Goal: Navigation & Orientation: Find specific page/section

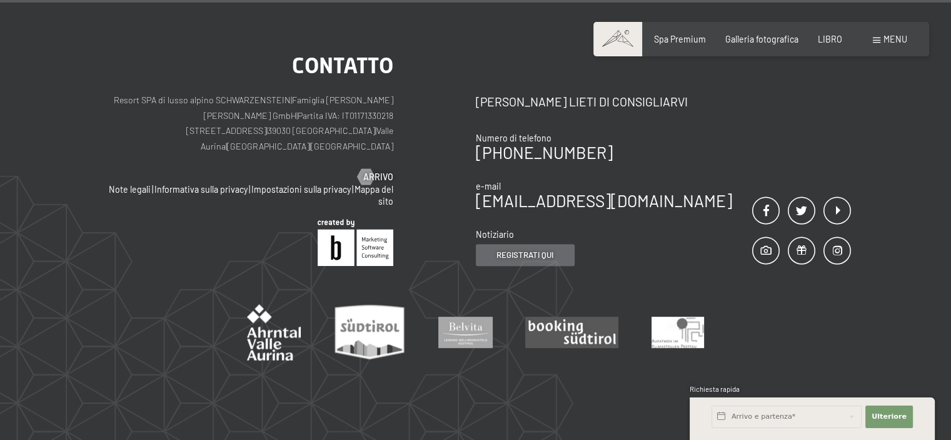
scroll to position [5251, 0]
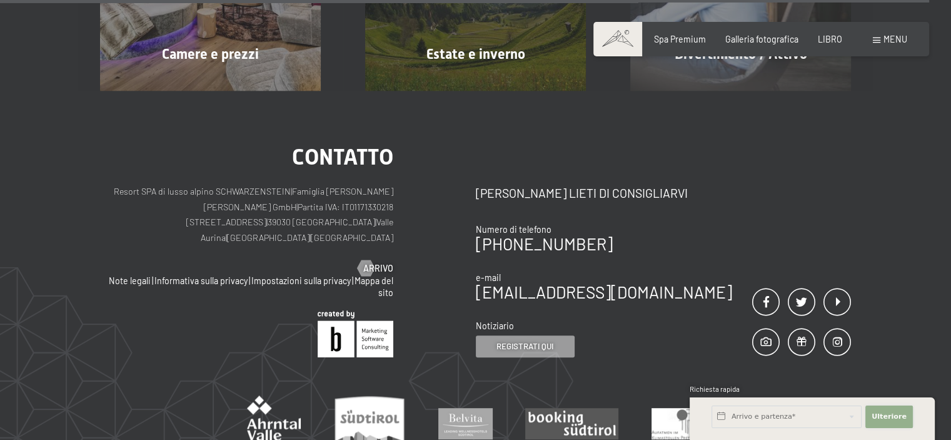
click at [893, 415] on font "Ulteriore" at bounding box center [889, 416] width 35 height 8
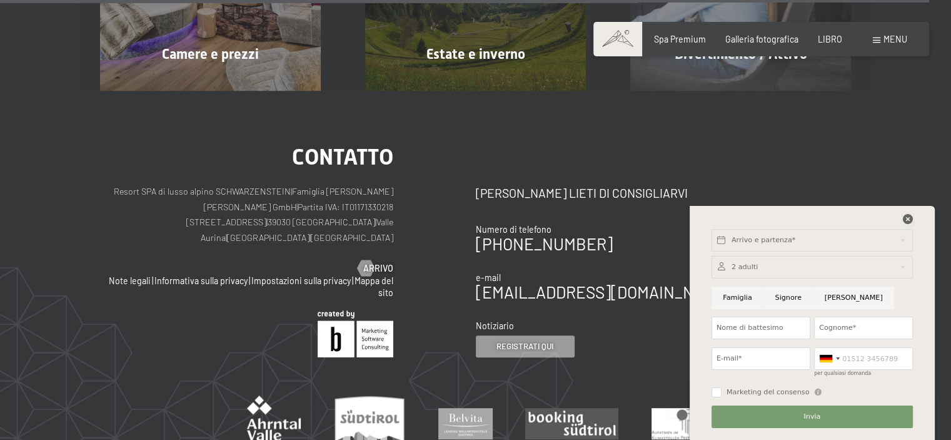
click at [905, 217] on icon at bounding box center [908, 219] width 10 height 10
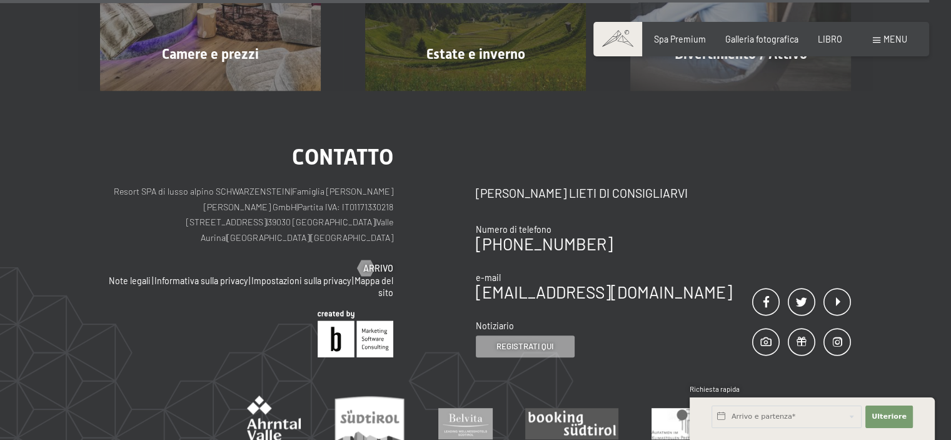
click at [881, 38] on div "menu" at bounding box center [890, 39] width 34 height 13
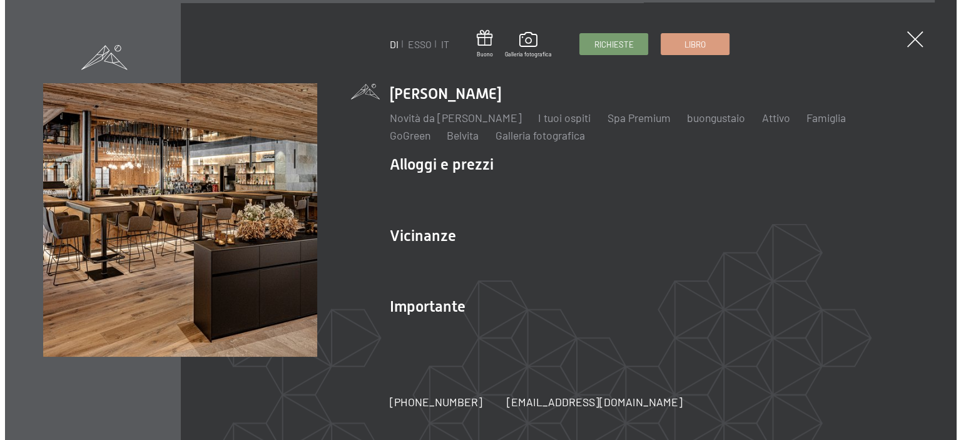
scroll to position [5283, 0]
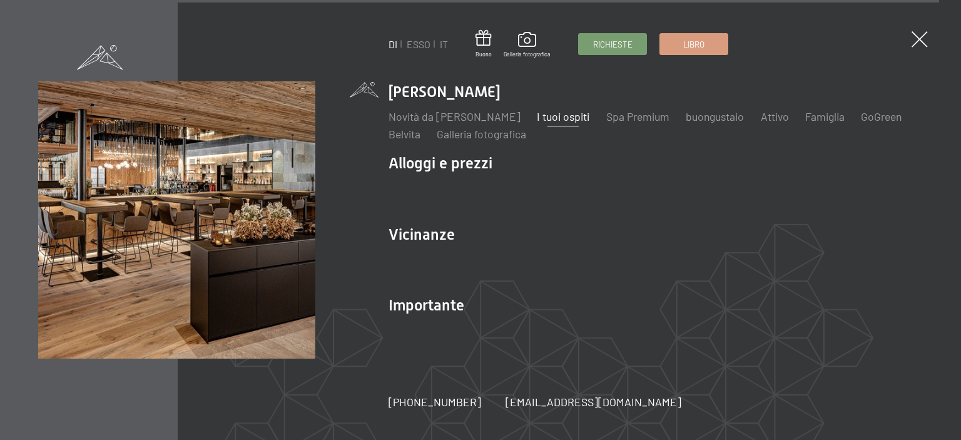
click at [557, 117] on font "I tuoi ospiti" at bounding box center [563, 116] width 53 height 14
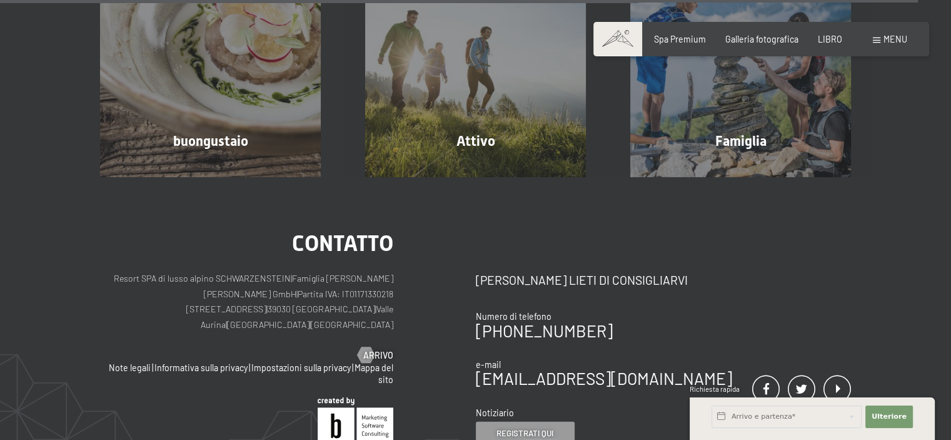
scroll to position [3674, 0]
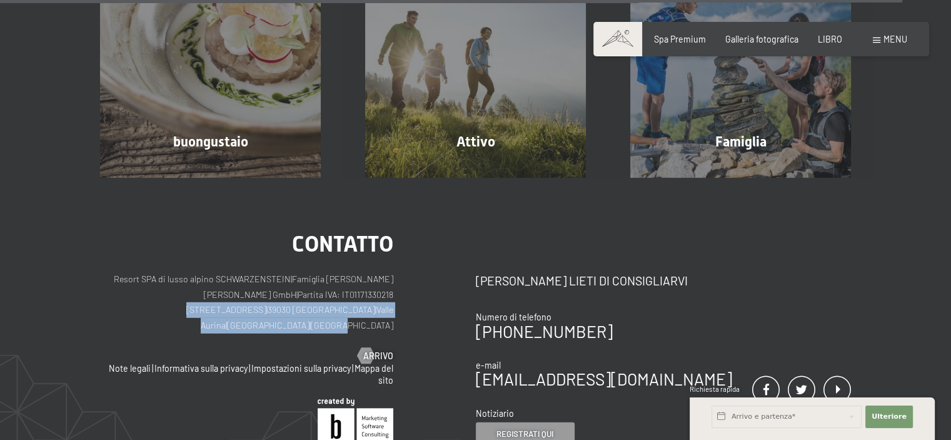
drag, startPoint x: 168, startPoint y: 237, endPoint x: 385, endPoint y: 236, distance: 217.0
click at [390, 271] on p "Resort SPA di lusso alpino SCHWARZENSTEIN | Famiglia Zimmerhofer Otmar Zimmerho…" at bounding box center [246, 302] width 293 height 62
copy p "Dorfstraße 11 | 39030 Lutago | Valle Aurina | Alto Adige | Itali"
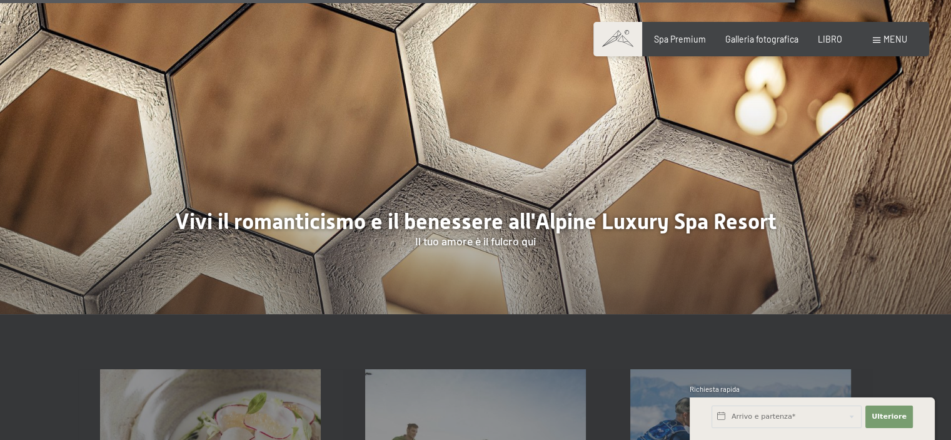
scroll to position [3236, 0]
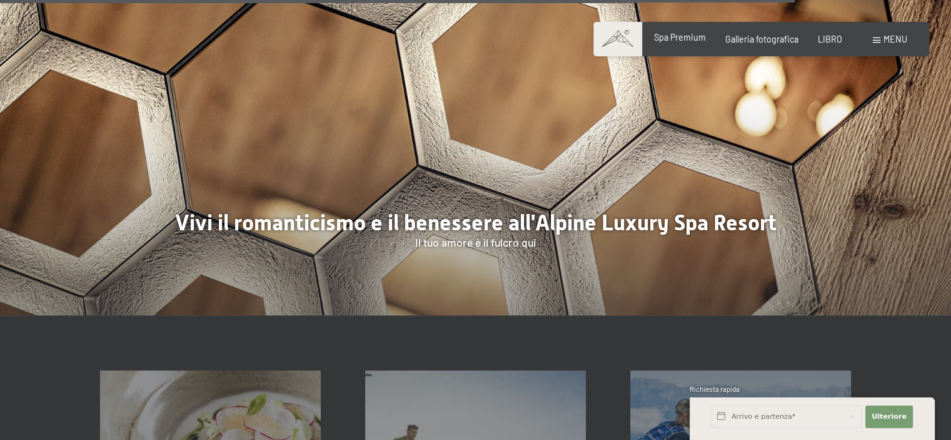
click at [674, 41] on font "Spa Premium" at bounding box center [680, 37] width 52 height 11
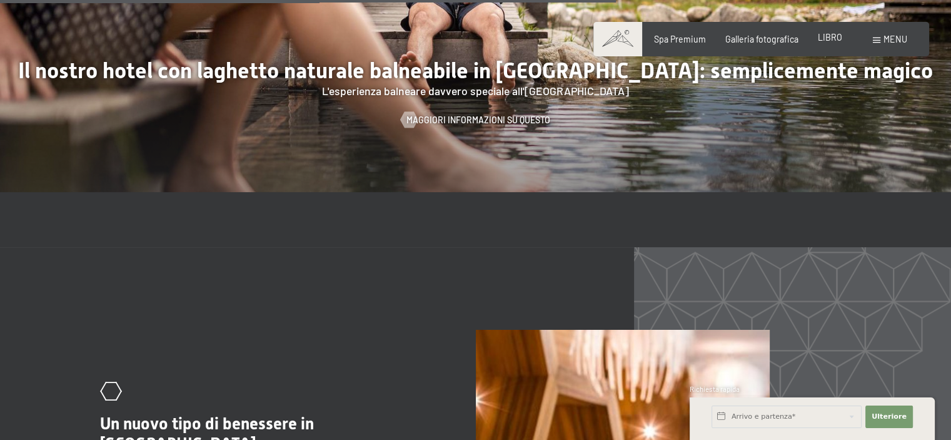
scroll to position [4378, 0]
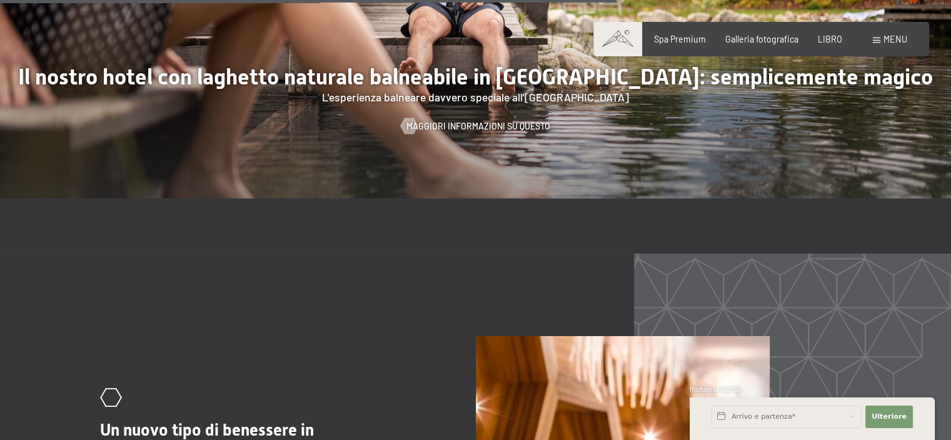
click at [896, 36] on font "menu" at bounding box center [896, 39] width 24 height 11
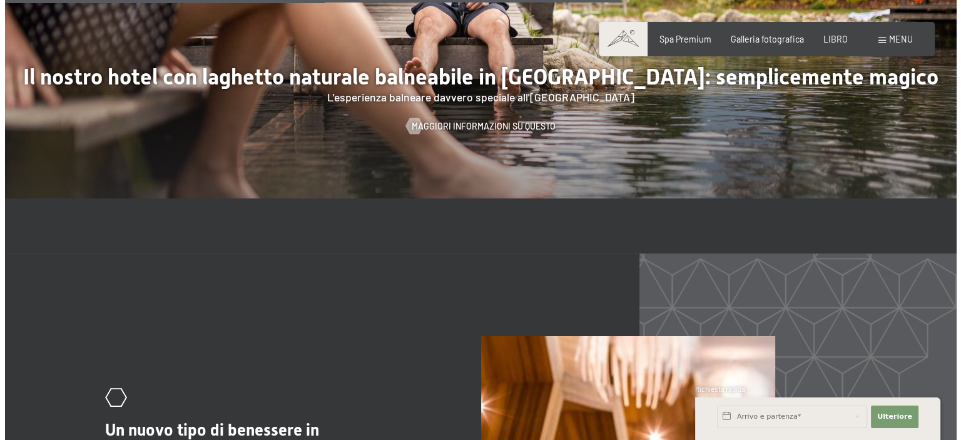
scroll to position [4393, 0]
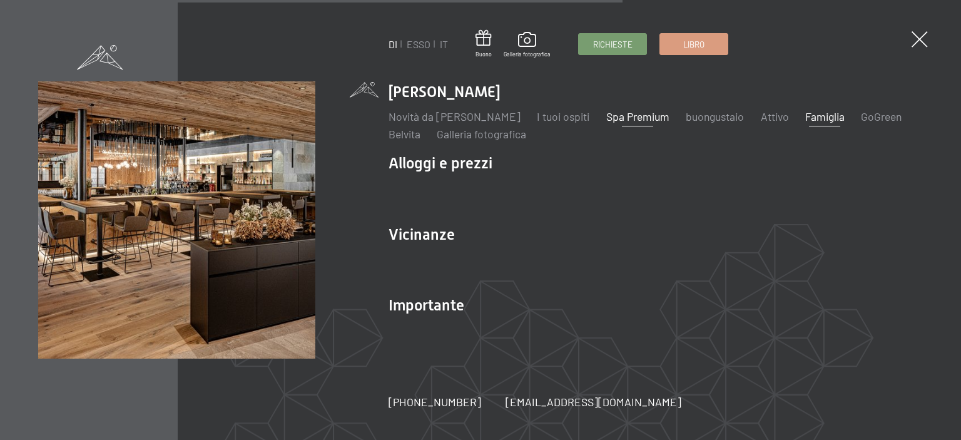
click at [820, 116] on font "Famiglia" at bounding box center [824, 116] width 39 height 14
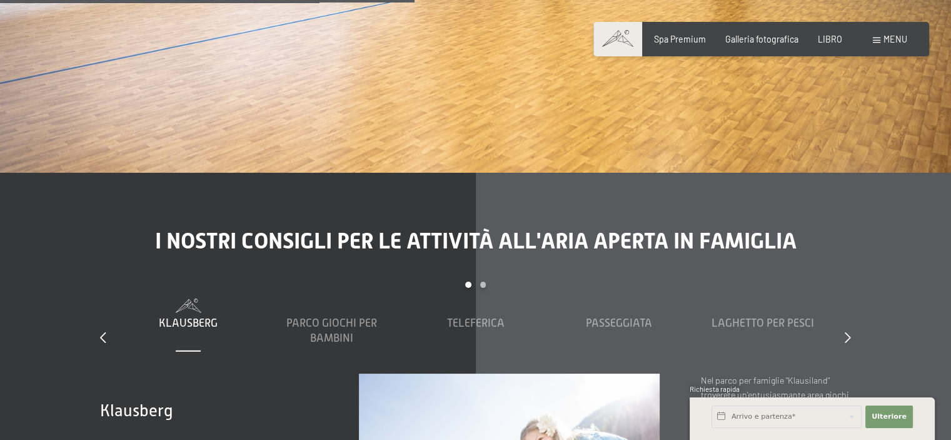
scroll to position [3627, 0]
